Goal: Register for event/course

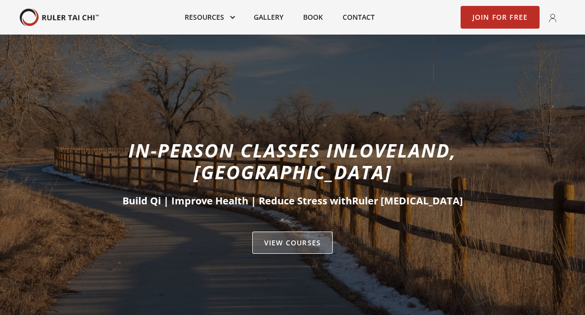
click at [301, 232] on link "VIEW Courses" at bounding box center [292, 243] width 80 height 23
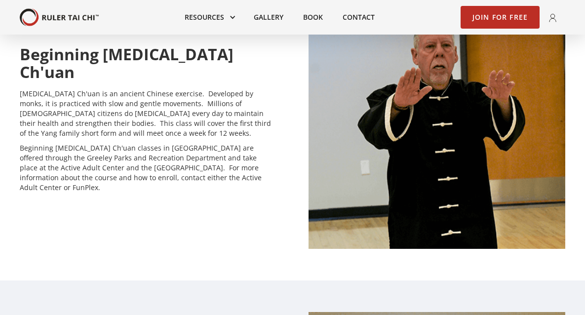
scroll to position [624, 0]
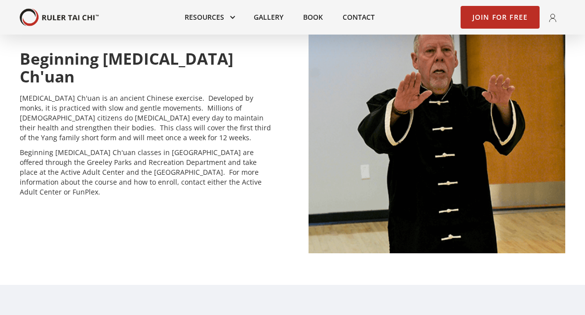
click at [388, 131] on img at bounding box center [437, 129] width 257 height 247
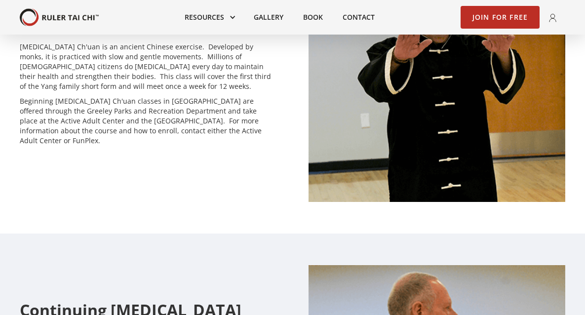
scroll to position [676, 0]
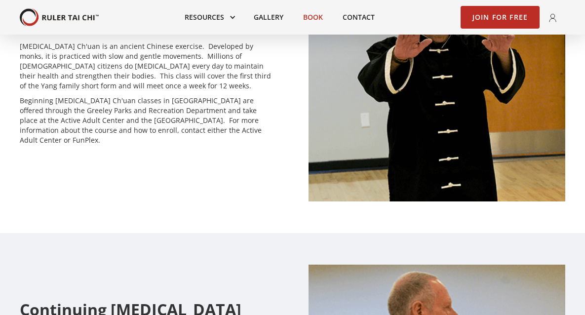
click at [311, 19] on link "Book" at bounding box center [312, 17] width 39 height 22
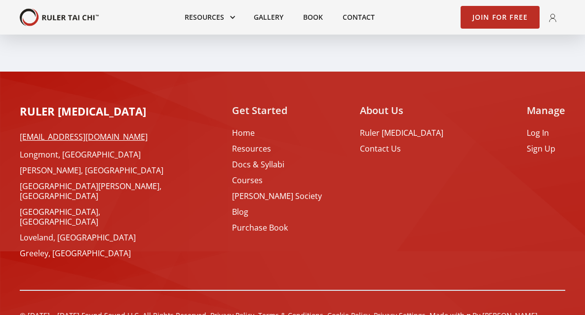
scroll to position [3047, 0]
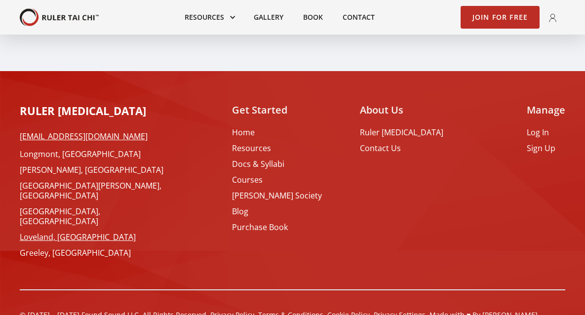
click at [36, 232] on link "Loveland, [GEOGRAPHIC_DATA]" at bounding box center [99, 237] width 158 height 10
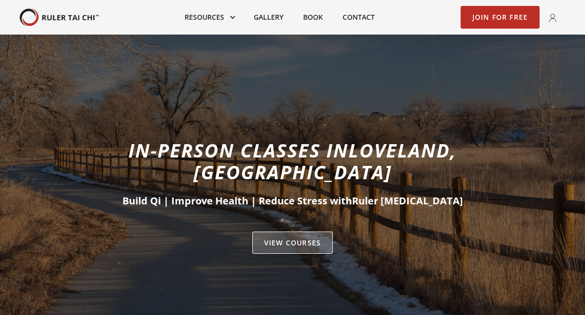
click at [293, 232] on link "VIEW Courses" at bounding box center [292, 243] width 80 height 23
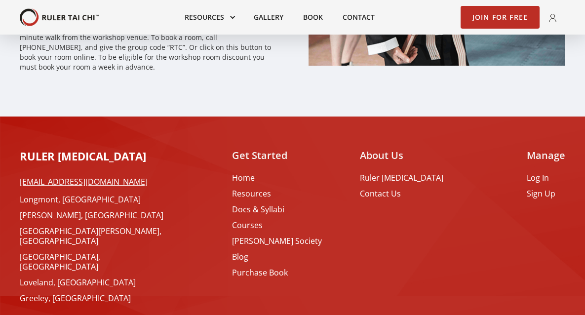
scroll to position [3047, 0]
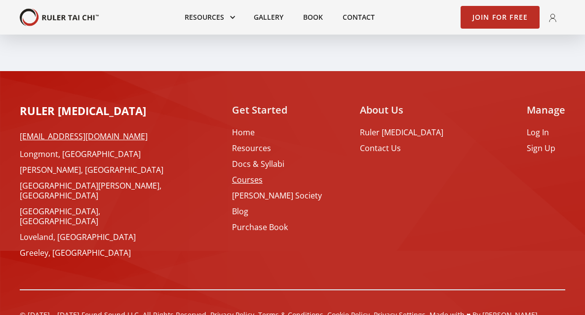
click at [264, 175] on link "Courses" at bounding box center [277, 180] width 90 height 10
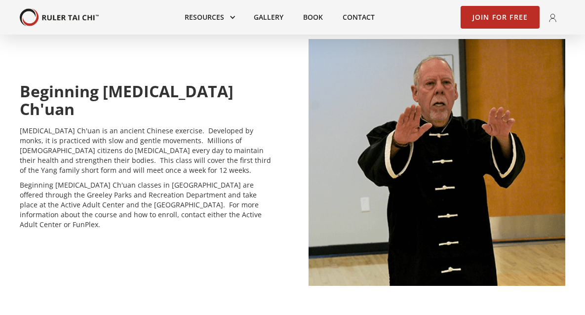
scroll to position [593, 0]
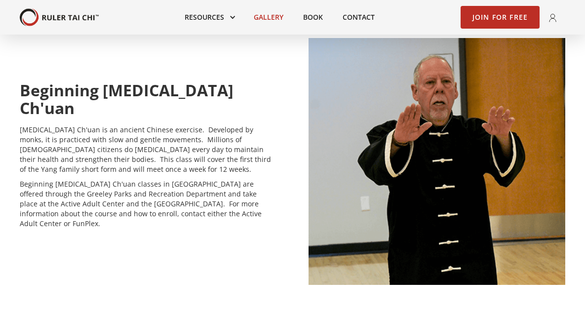
click at [270, 15] on link "Gallery" at bounding box center [268, 17] width 49 height 22
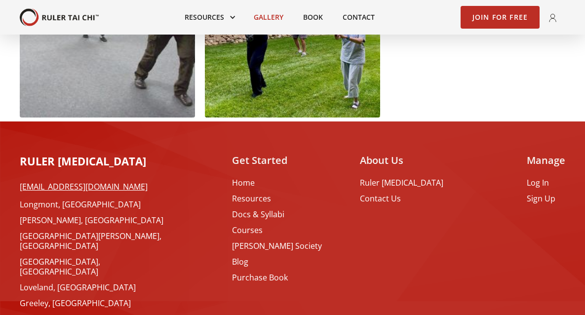
scroll to position [1986, 0]
